Goal: Communication & Community: Answer question/provide support

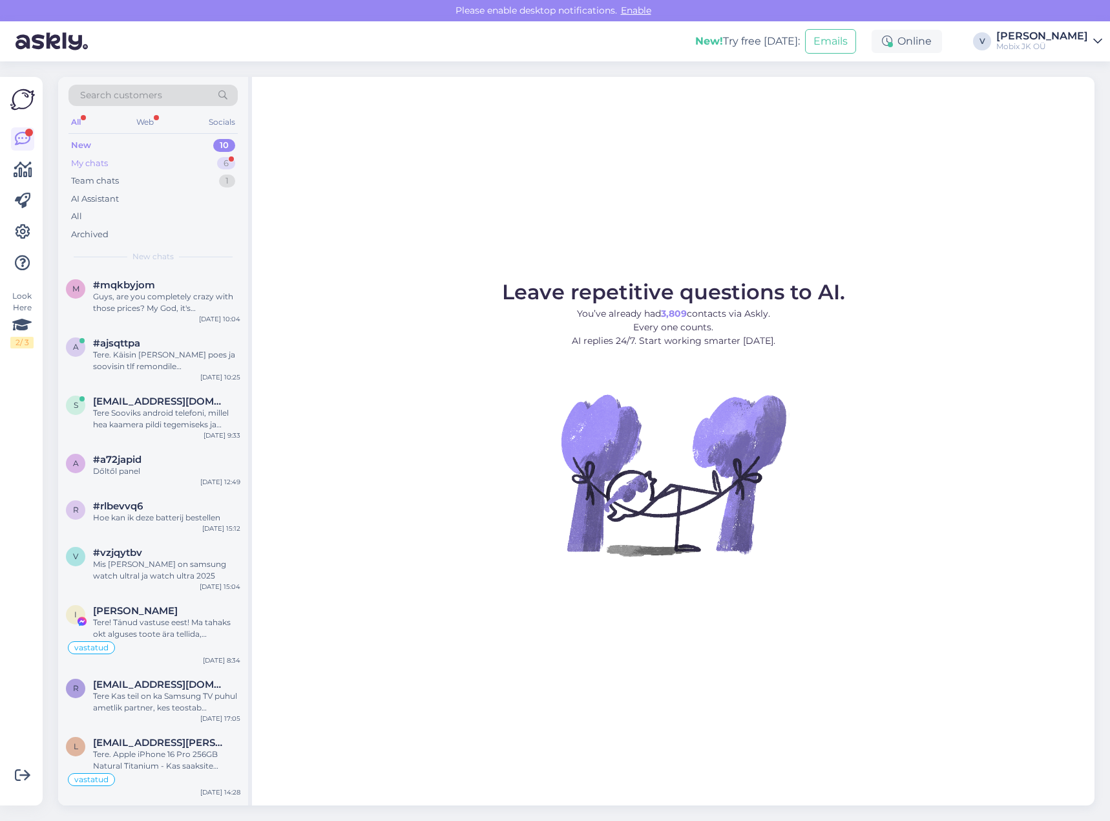
click at [222, 162] on div "6" at bounding box center [226, 163] width 18 height 13
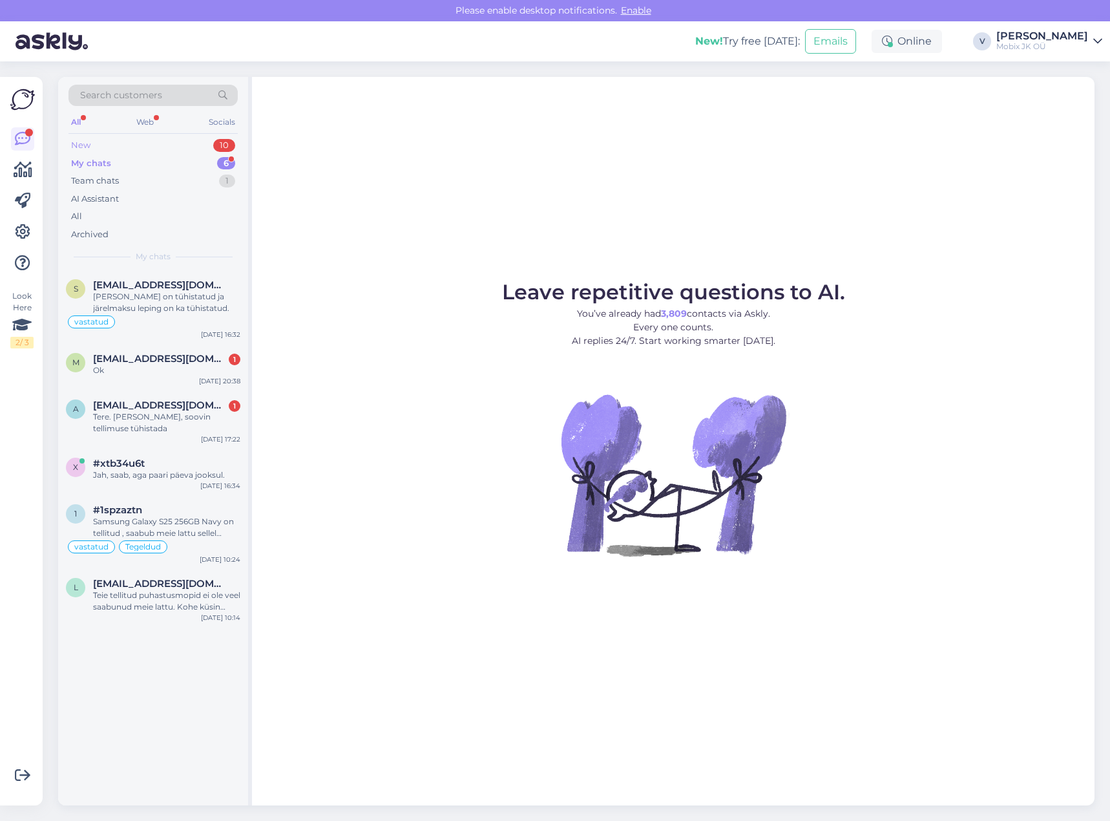
click at [222, 143] on div "10" at bounding box center [224, 145] width 22 height 13
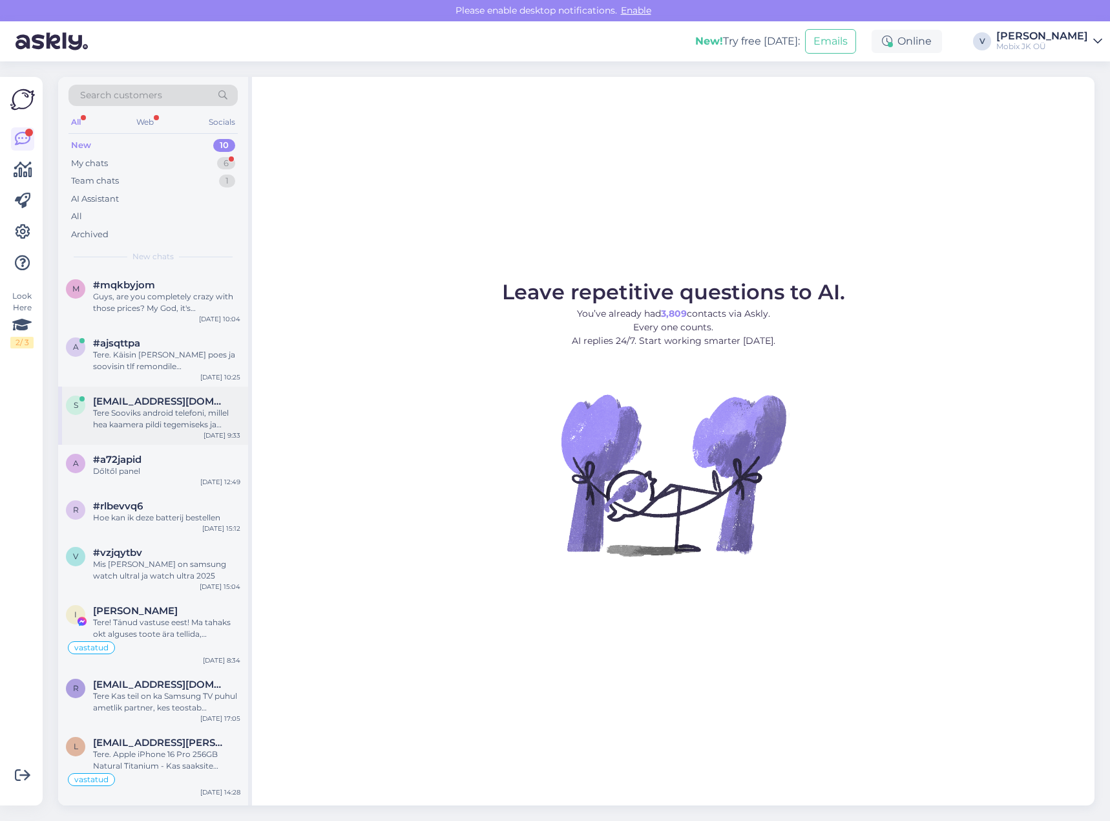
drag, startPoint x: 182, startPoint y: 314, endPoint x: 177, endPoint y: 400, distance: 86.1
click at [182, 315] on div "m #mqkbyjom Guys, are you completely crazy with those prices? My God, it's awfu…" at bounding box center [153, 299] width 190 height 58
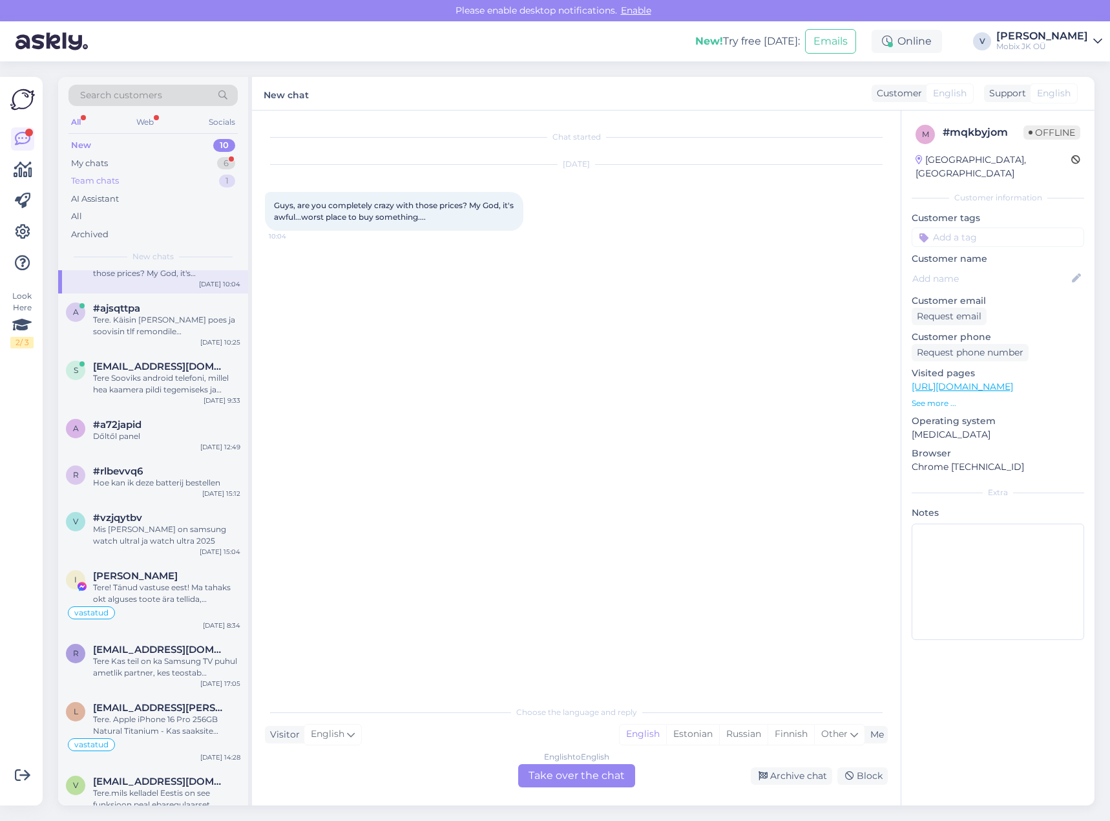
scroll to position [54, 0]
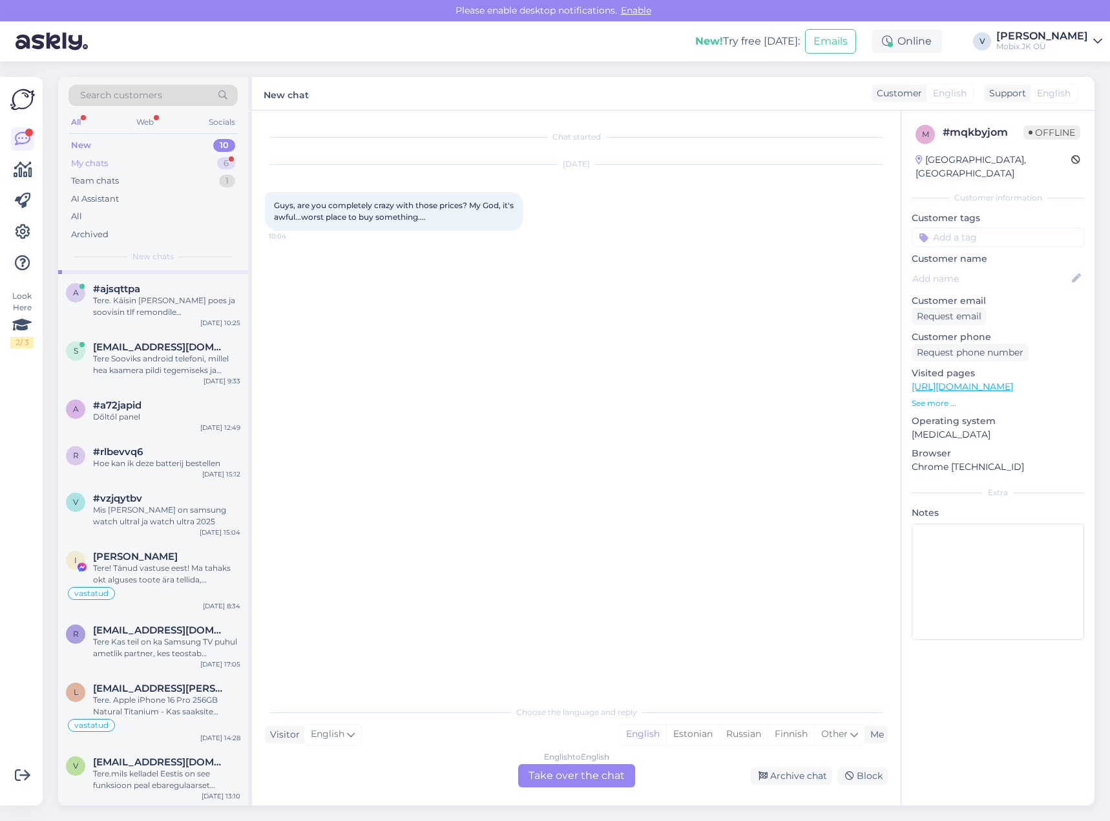
drag, startPoint x: 226, startPoint y: 142, endPoint x: 227, endPoint y: 154, distance: 13.0
click at [226, 142] on div "10" at bounding box center [224, 145] width 22 height 13
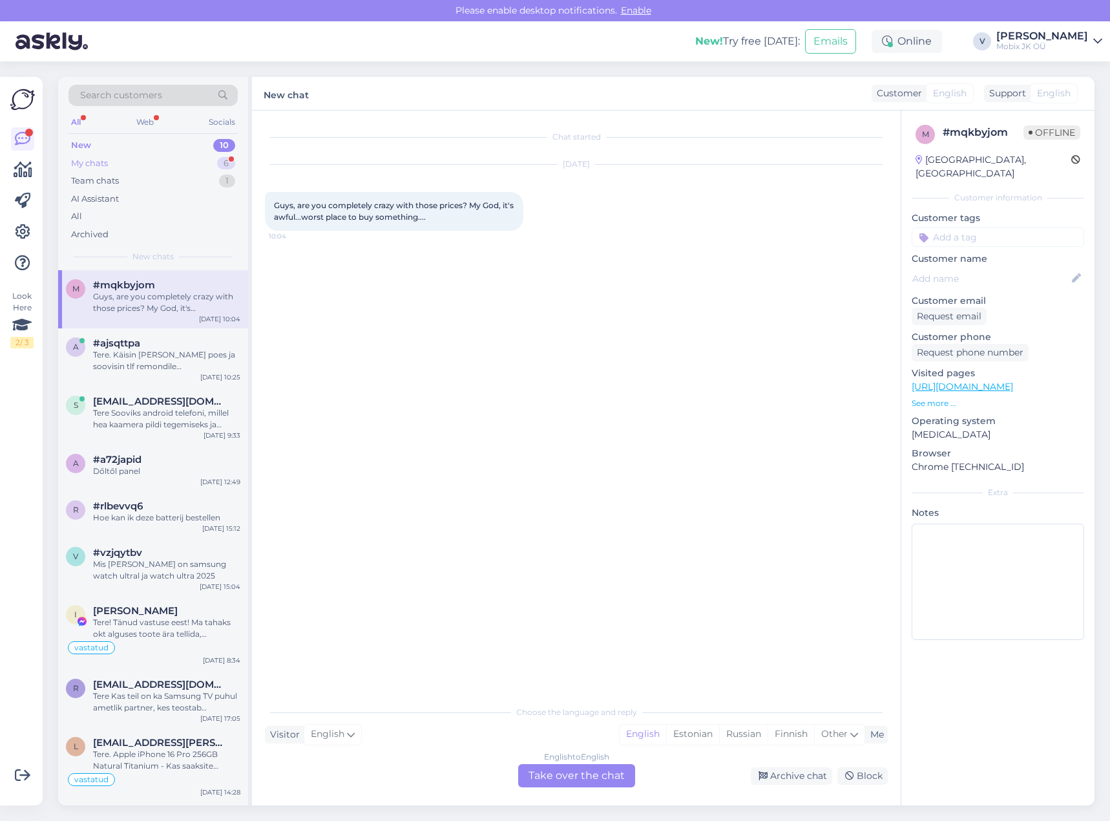
click at [226, 165] on div "6" at bounding box center [226, 163] width 18 height 13
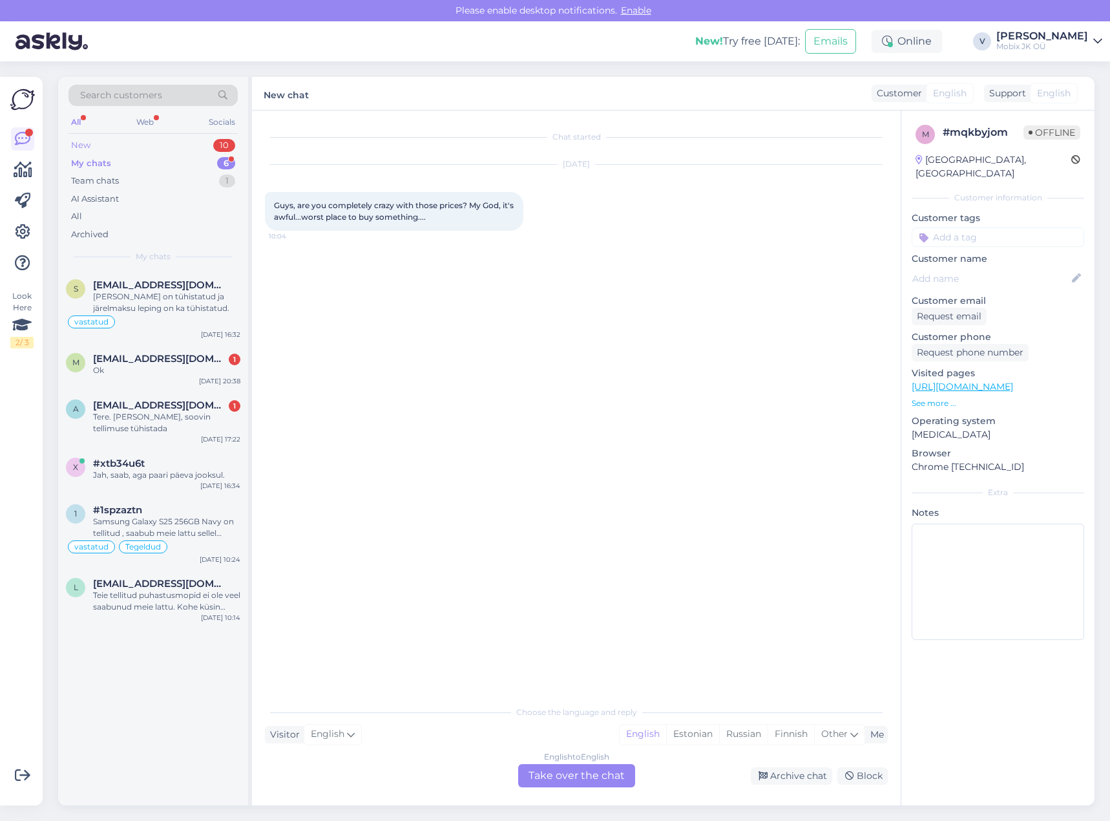
click at [216, 143] on div "10" at bounding box center [224, 145] width 22 height 13
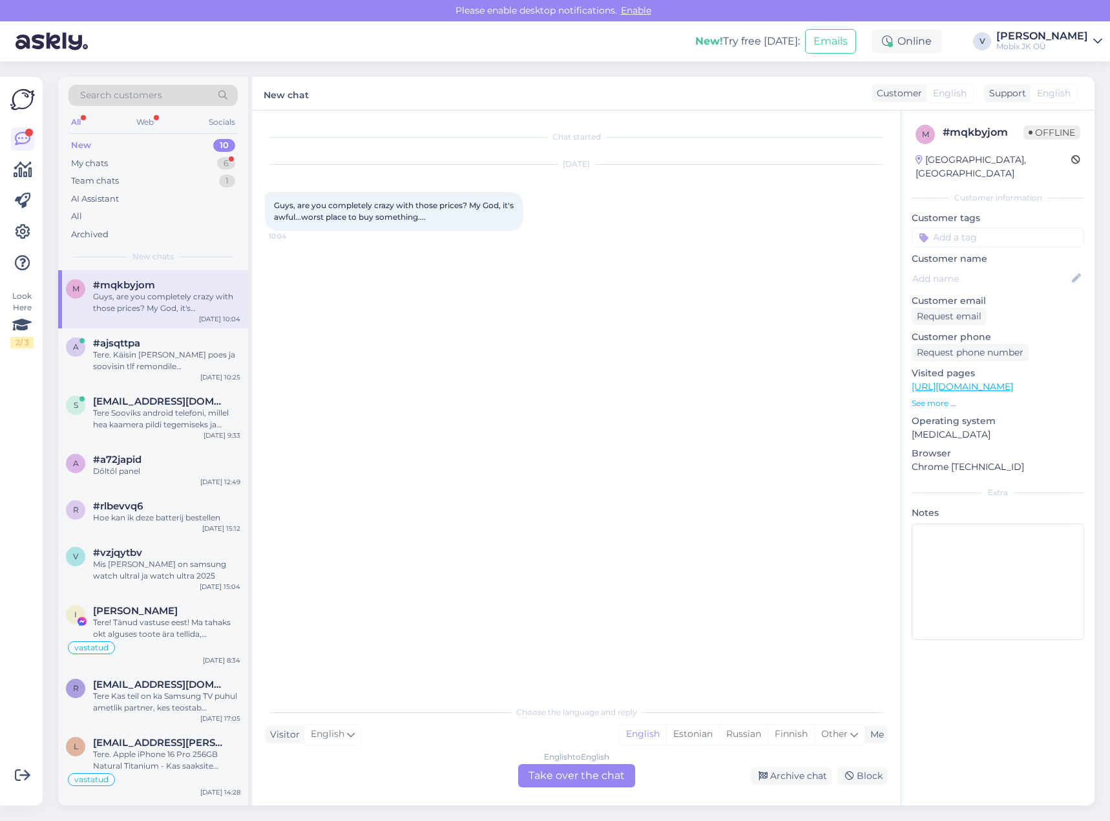
click at [172, 313] on div "Guys, are you completely crazy with those prices? My God, it's awful...worst pl…" at bounding box center [166, 302] width 147 height 23
click at [178, 357] on div "Tere. Käisin [PERSON_NAME] poes ja soovisin tlf remondile hinnapakkumist. Pidit…" at bounding box center [166, 360] width 147 height 23
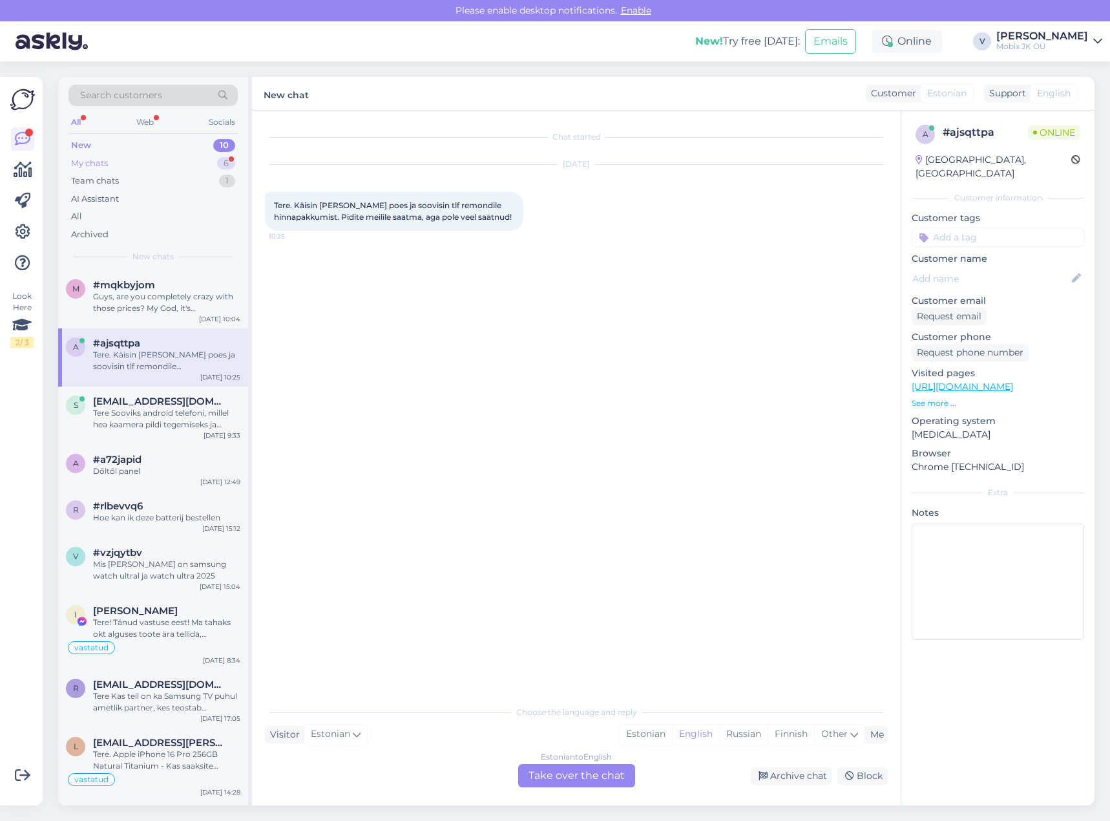
click at [229, 160] on div "6" at bounding box center [226, 163] width 18 height 13
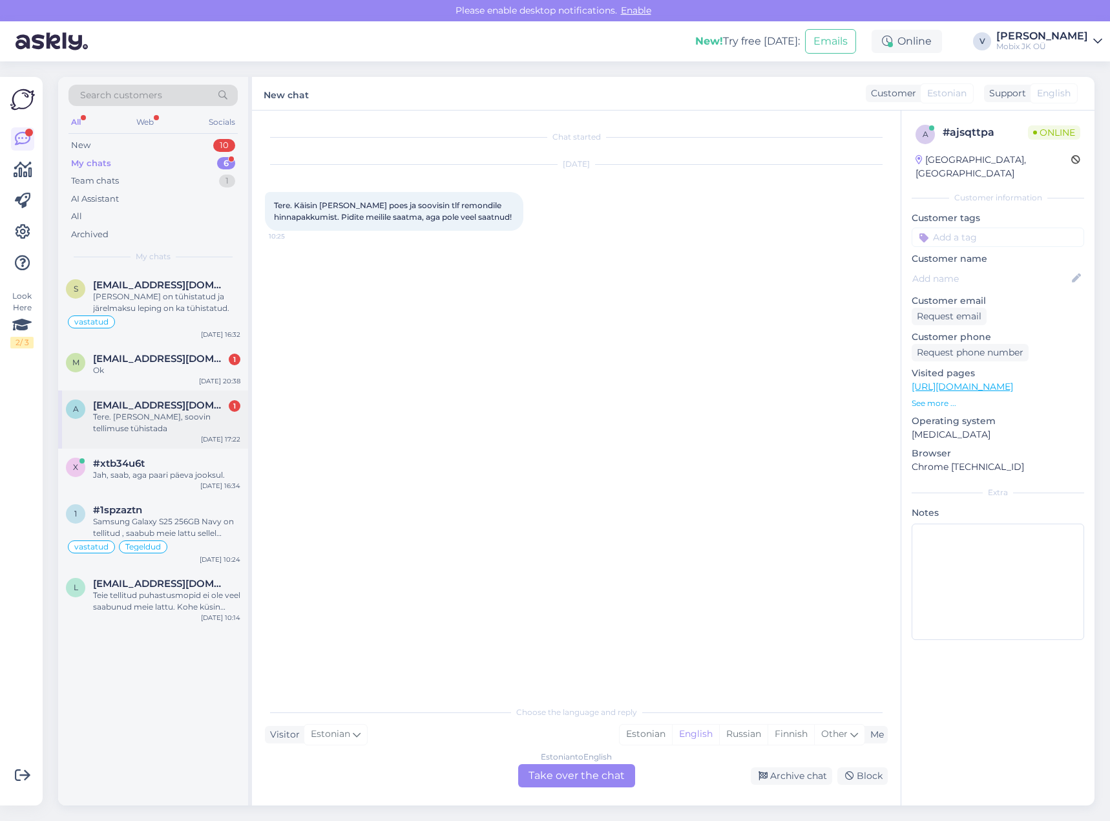
click at [189, 397] on div "a [EMAIL_ADDRESS][DOMAIN_NAME] 1 Tere. [PERSON_NAME], soovin tellimuse tühistad…" at bounding box center [153, 419] width 190 height 58
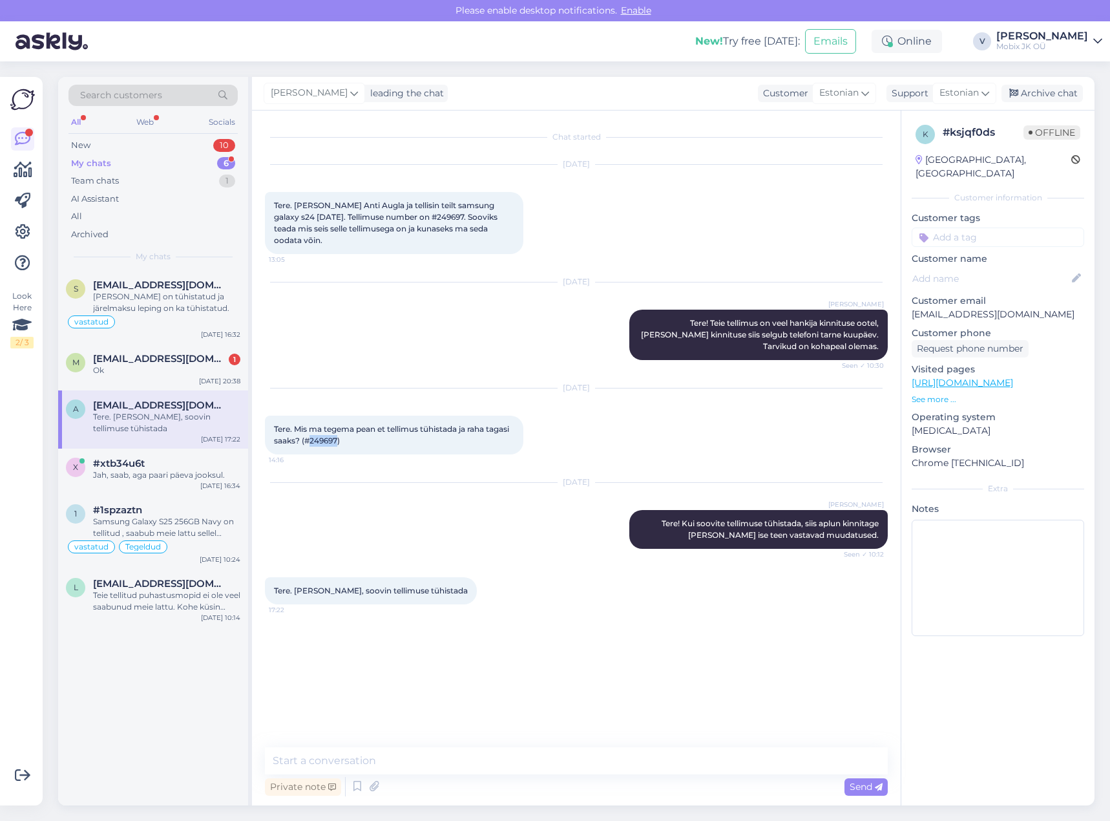
drag, startPoint x: 338, startPoint y: 430, endPoint x: 364, endPoint y: 430, distance: 25.9
click at [364, 430] on span "Tere. Mis ma tegema pean et tellimus tühistada ja raha tagasi saaks? (#249697)" at bounding box center [392, 434] width 237 height 21
copy span "249697"
click at [198, 147] on div "New 10" at bounding box center [153, 145] width 169 height 18
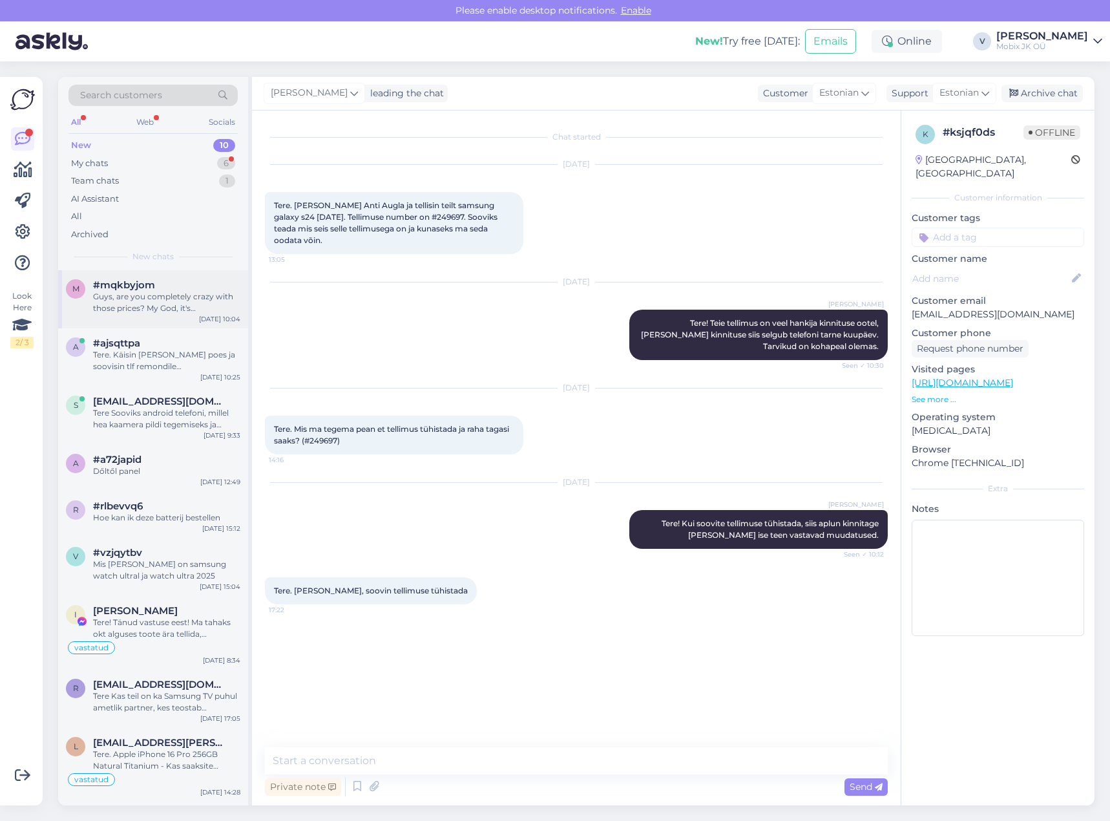
click at [165, 295] on div "Guys, are you completely crazy with those prices? My God, it's awful...worst pl…" at bounding box center [166, 302] width 147 height 23
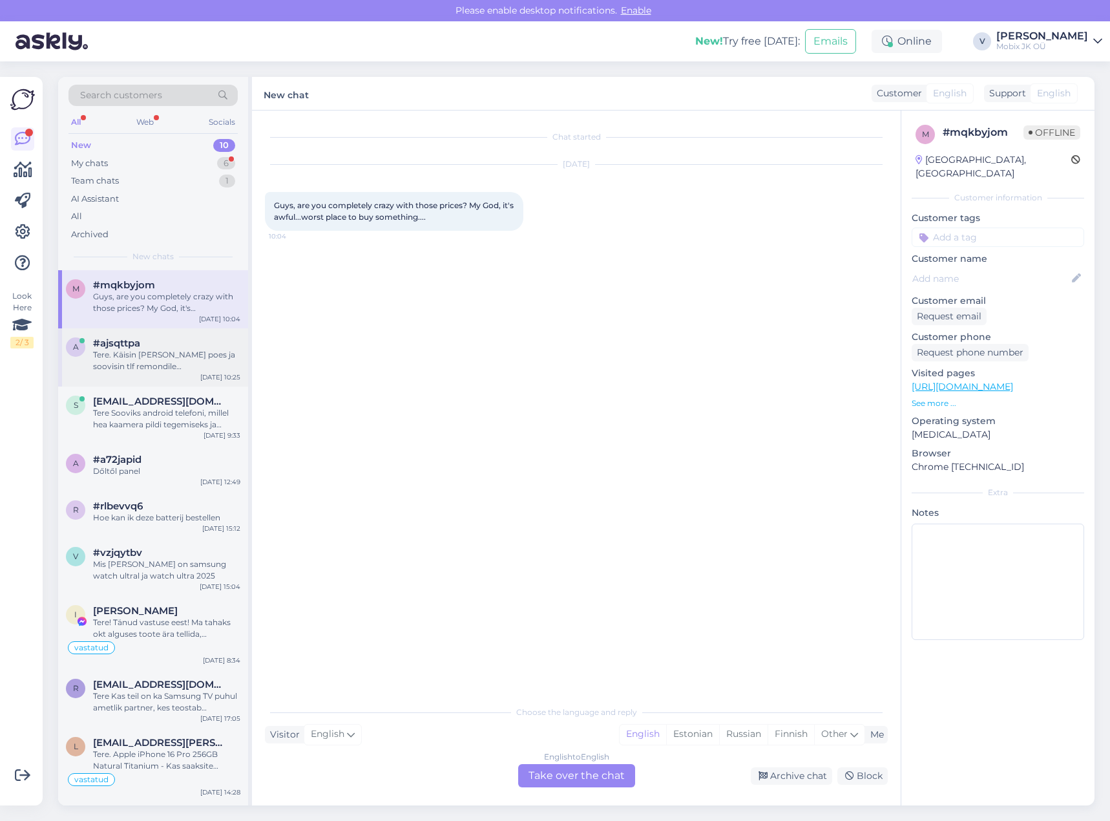
click at [185, 346] on div "#ajsqttpa" at bounding box center [166, 343] width 147 height 12
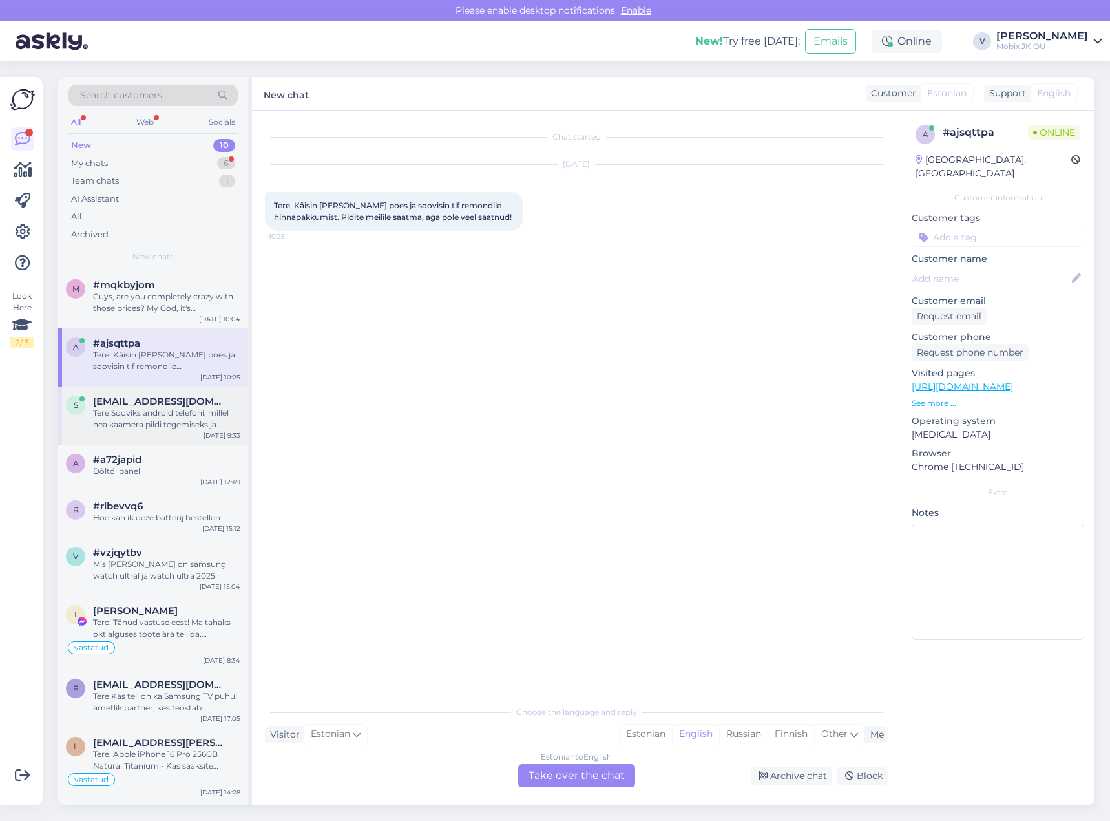
click at [118, 426] on div "Tere Sooviks android telefoni, millel hea kaamera pildi tegemiseks ja ennekõike…" at bounding box center [166, 418] width 147 height 23
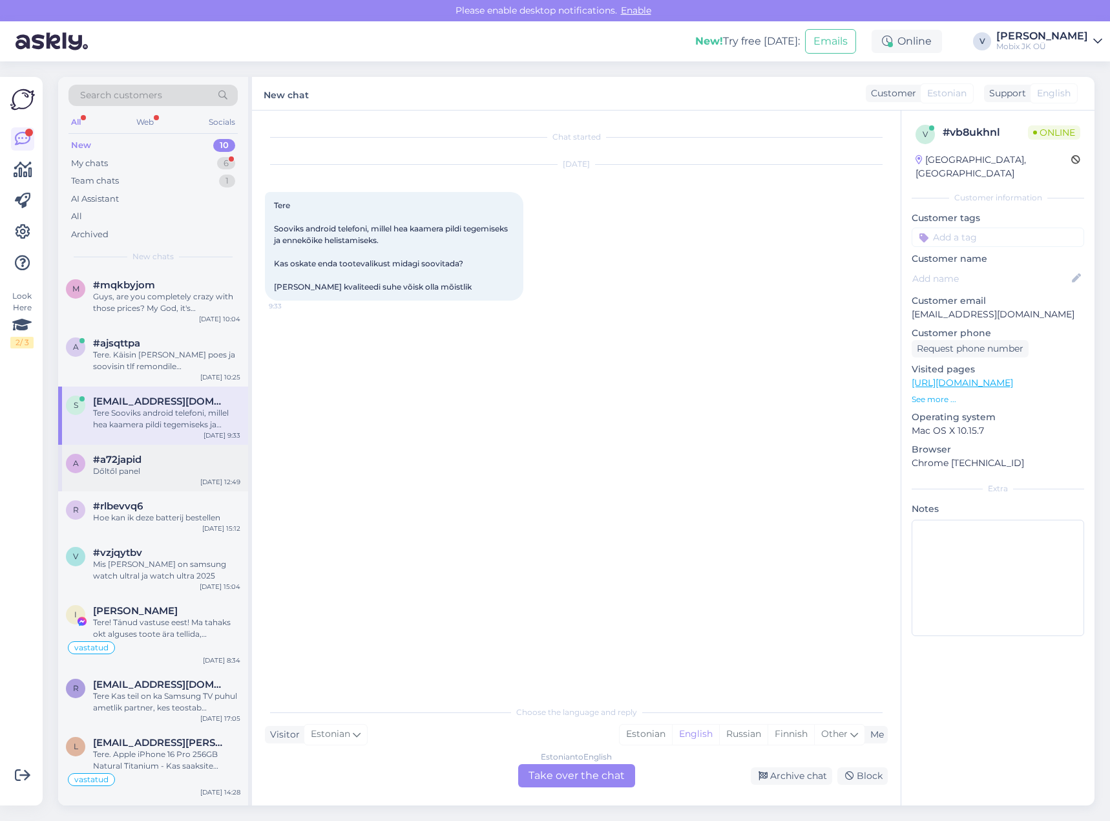
click at [208, 471] on div "Dőltől panel" at bounding box center [166, 471] width 147 height 12
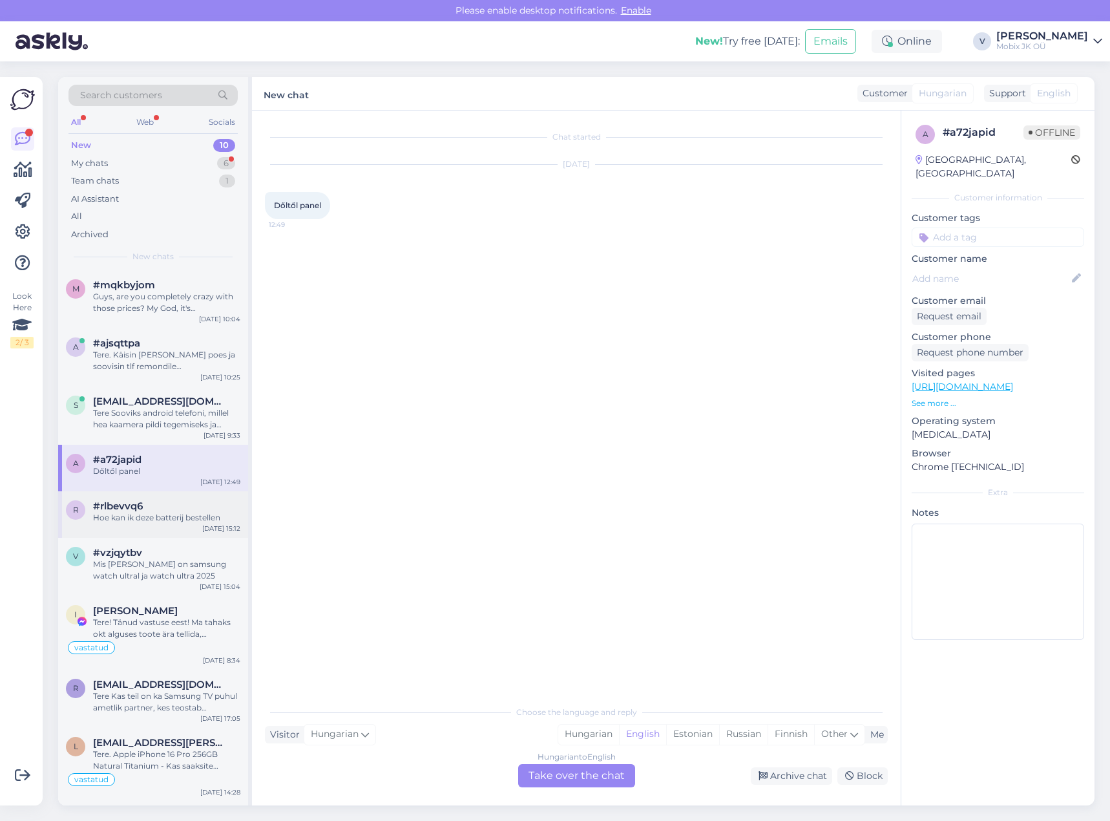
click at [185, 520] on div "Hoe kan ik deze batterij bestellen" at bounding box center [166, 518] width 147 height 12
